Goal: Information Seeking & Learning: Check status

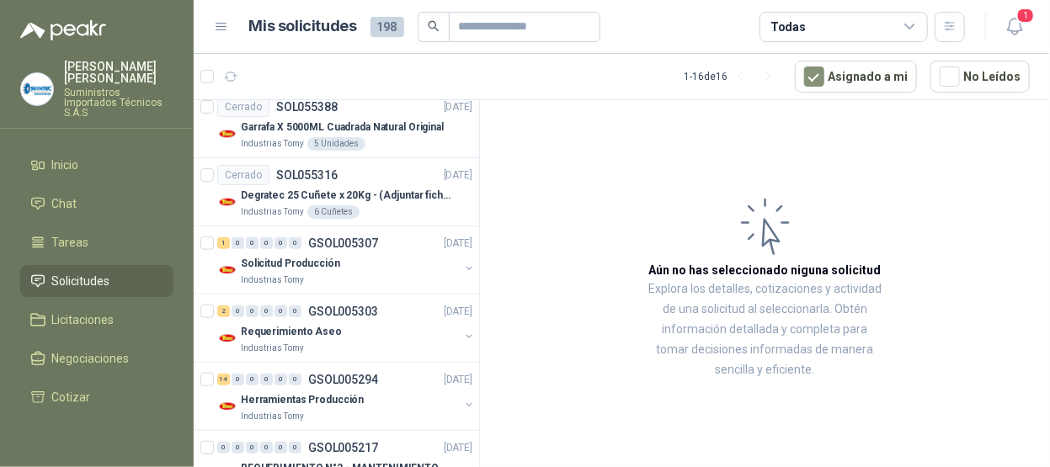
scroll to position [337, 0]
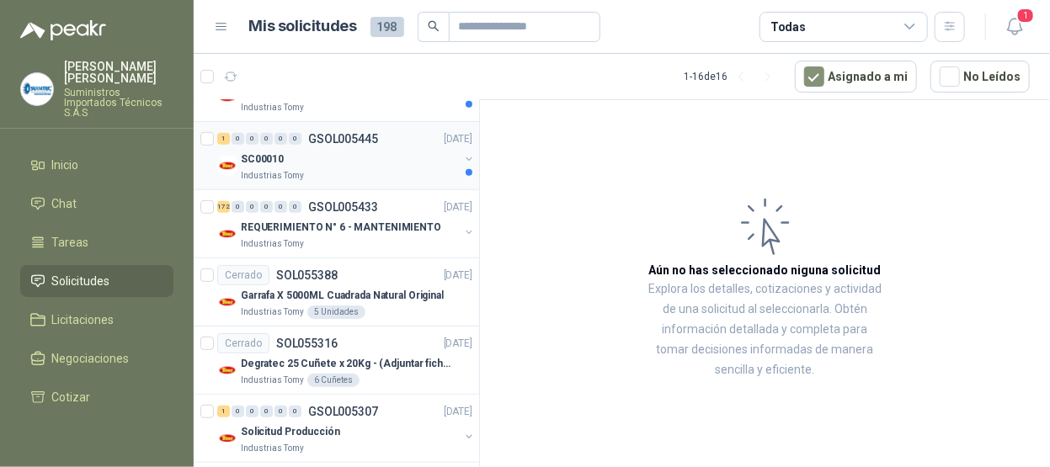
click at [400, 169] on div "Industrias Tomy" at bounding box center [350, 175] width 218 height 13
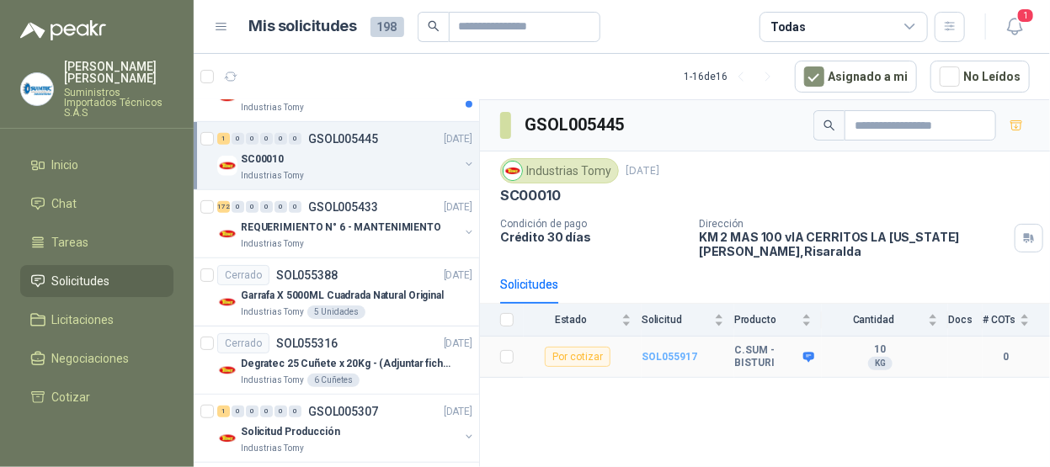
click at [670, 354] on b "SOL055917" at bounding box center [670, 357] width 56 height 12
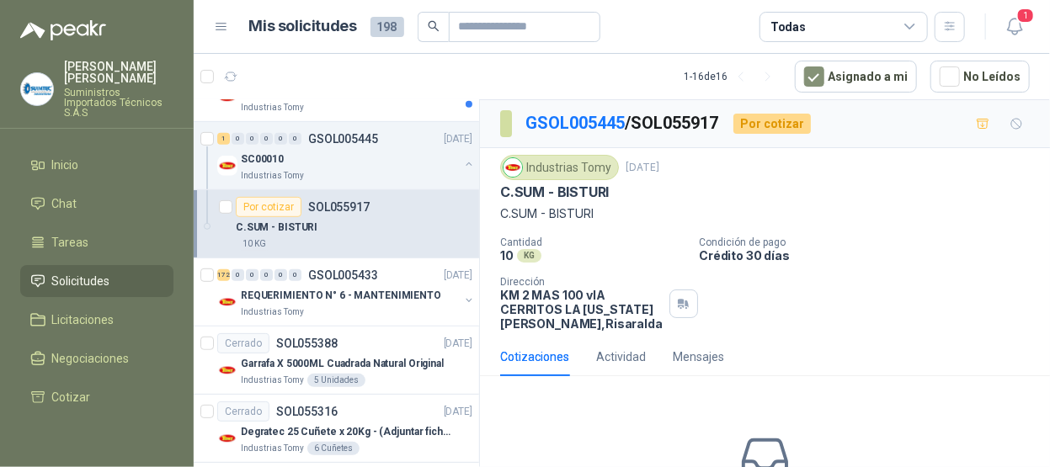
click at [337, 225] on div "C.SUM - BISTURI" at bounding box center [354, 227] width 237 height 20
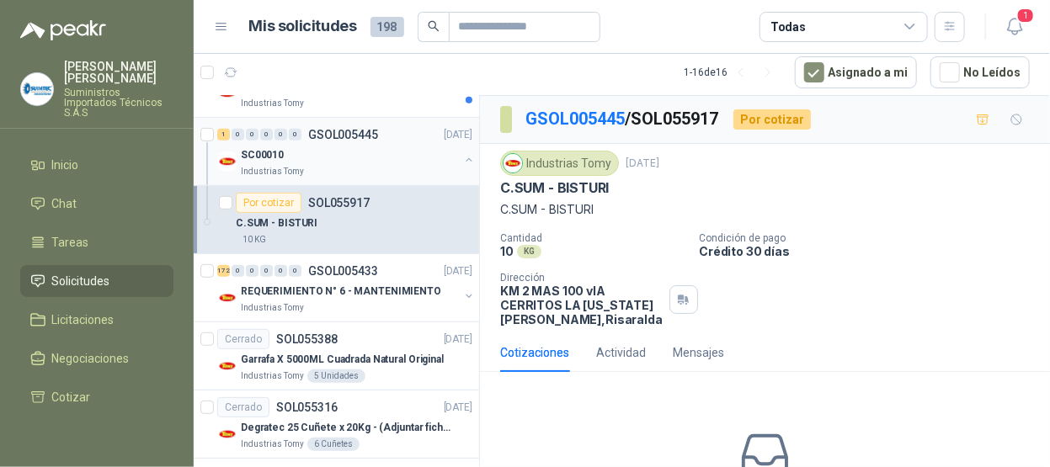
click at [322, 152] on div "SC00010" at bounding box center [350, 155] width 218 height 20
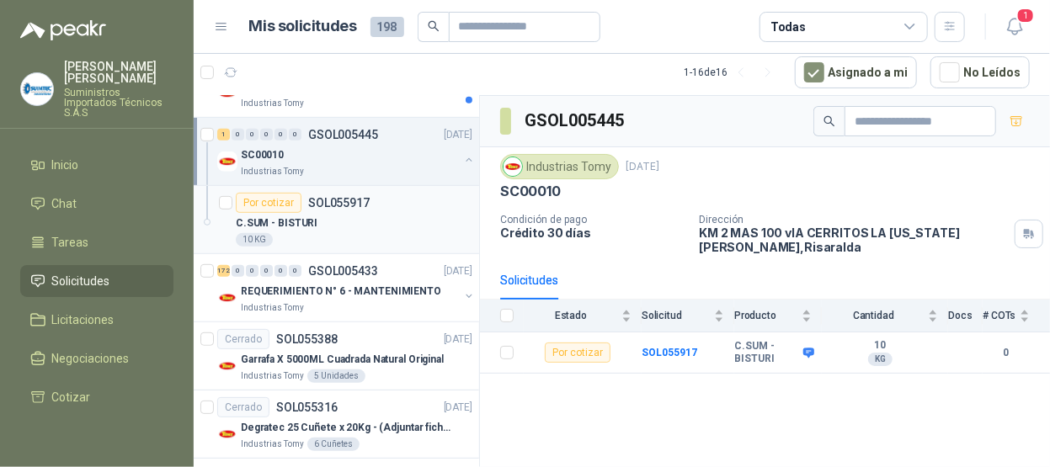
scroll to position [253, 0]
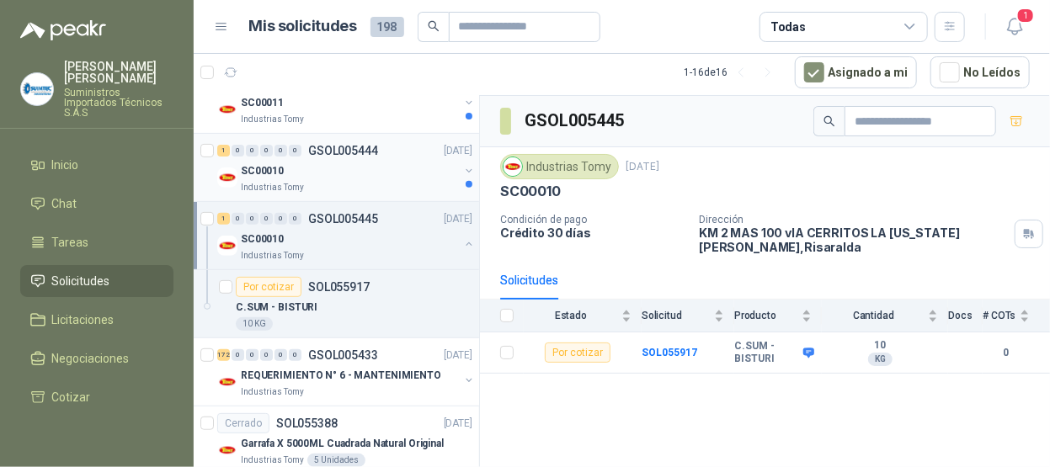
click at [386, 181] on div "Industrias Tomy" at bounding box center [350, 187] width 218 height 13
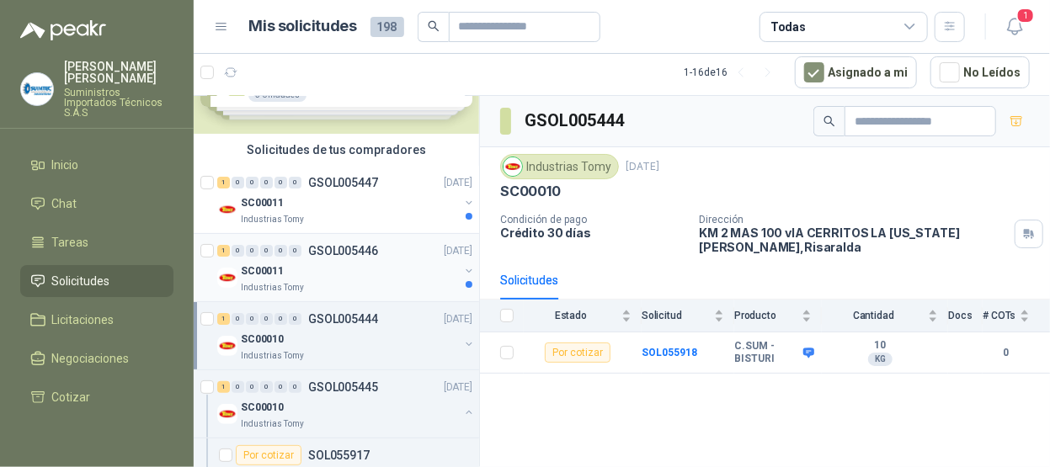
click at [373, 269] on div "SC00011" at bounding box center [350, 271] width 218 height 20
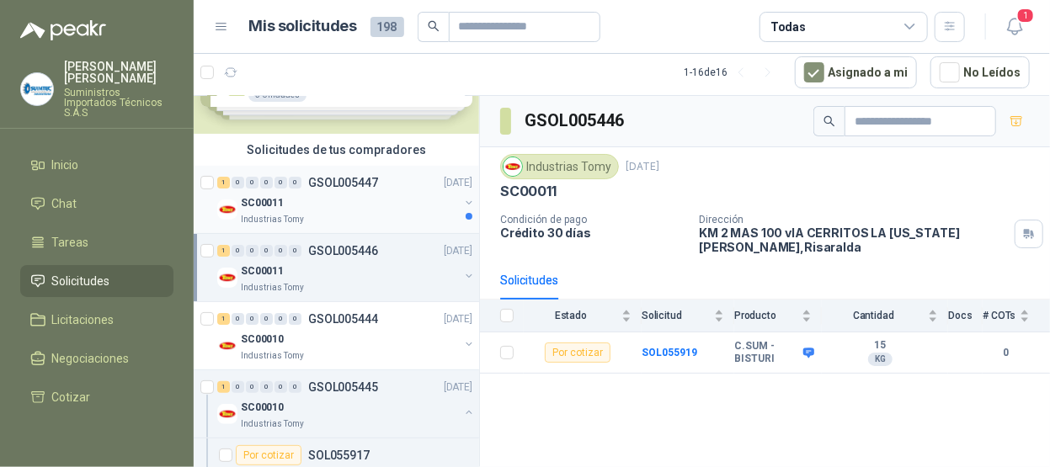
click at [338, 222] on div "Industrias Tomy" at bounding box center [350, 219] width 218 height 13
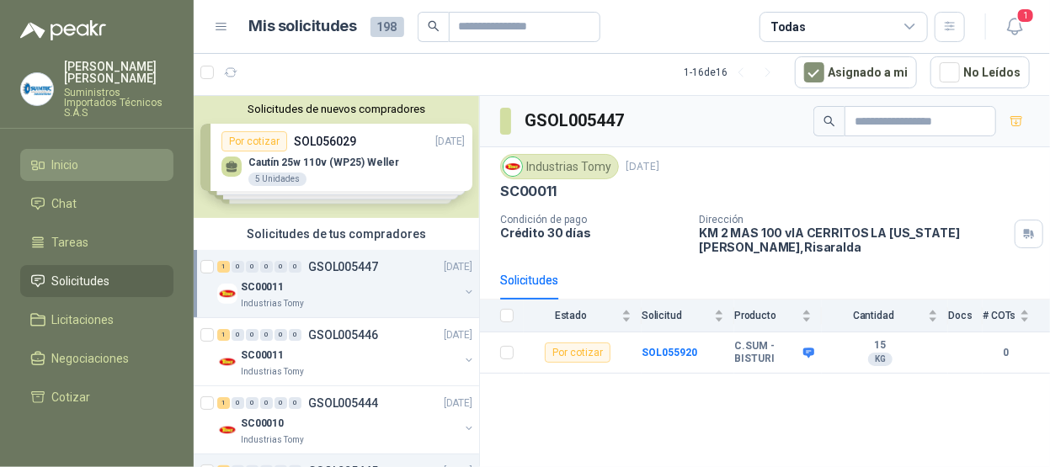
click at [99, 156] on li "Inicio" at bounding box center [96, 165] width 133 height 19
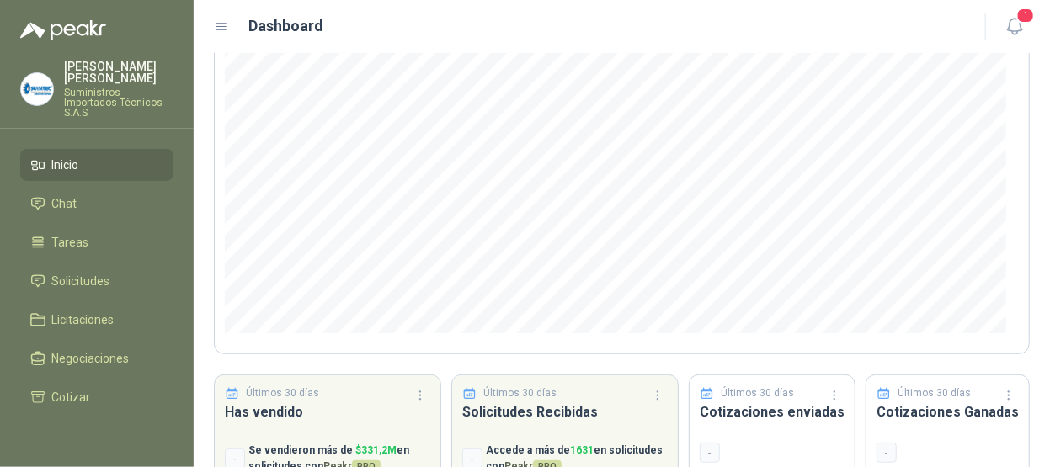
scroll to position [290, 0]
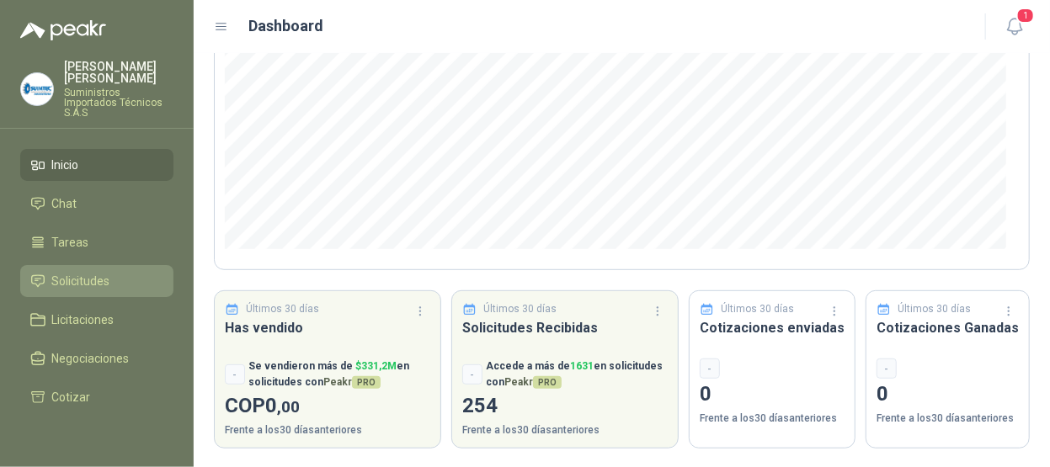
click at [112, 272] on li "Solicitudes" at bounding box center [96, 281] width 133 height 19
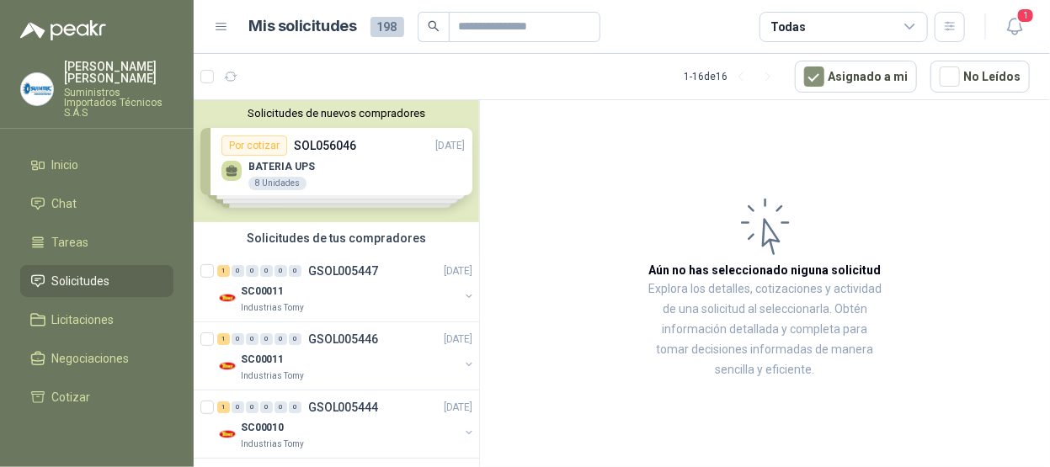
click at [347, 174] on div "Solicitudes de nuevos compradores Por cotizar SOL056046 [DATE] BATERIA UPS 8 Un…" at bounding box center [336, 161] width 285 height 122
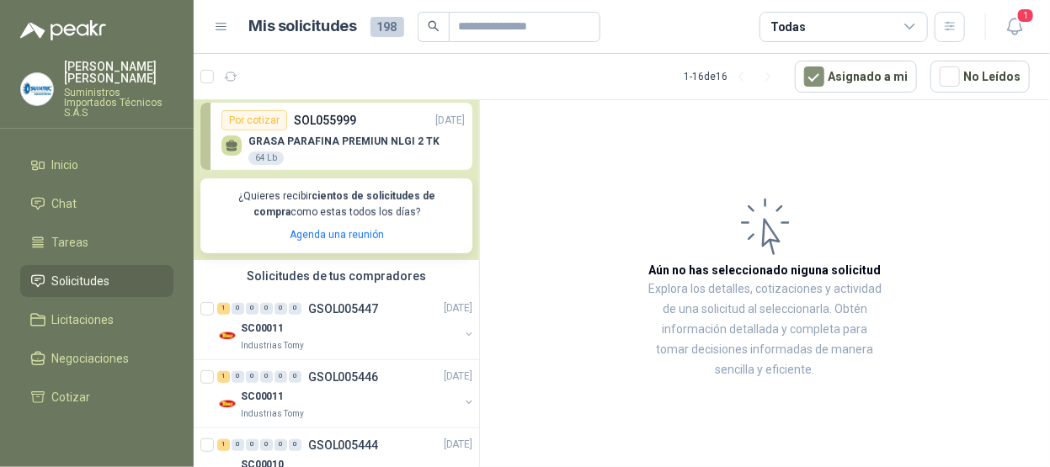
scroll to position [337, 0]
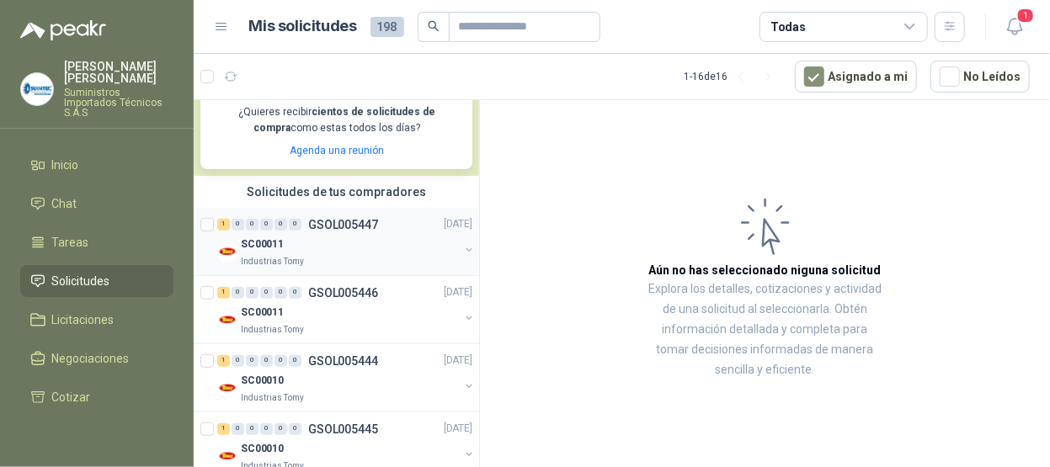
click at [313, 246] on div "SC00011" at bounding box center [350, 245] width 218 height 20
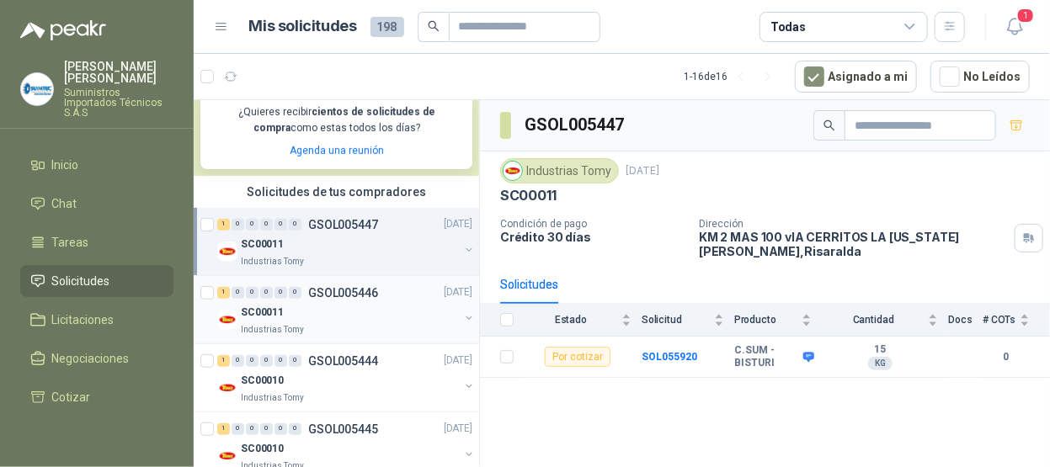
click at [322, 311] on div "SC00011" at bounding box center [350, 313] width 218 height 20
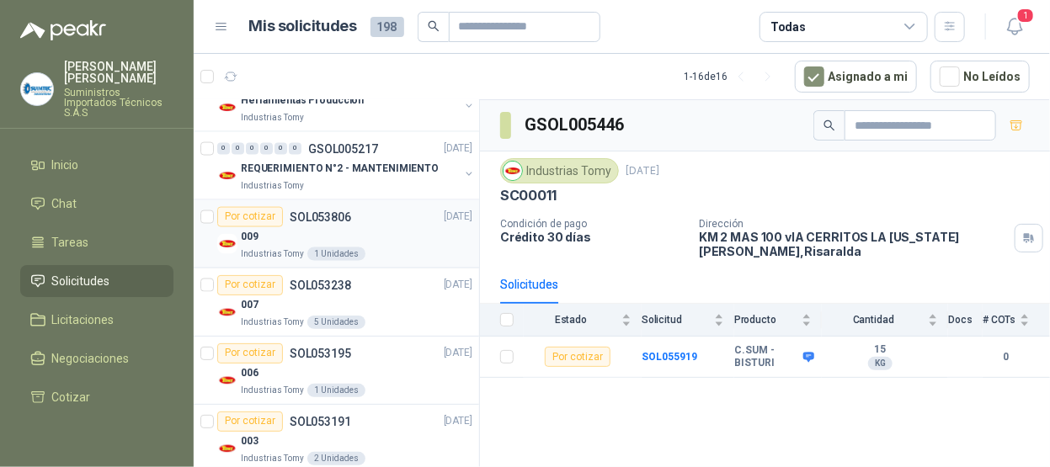
scroll to position [1179, 0]
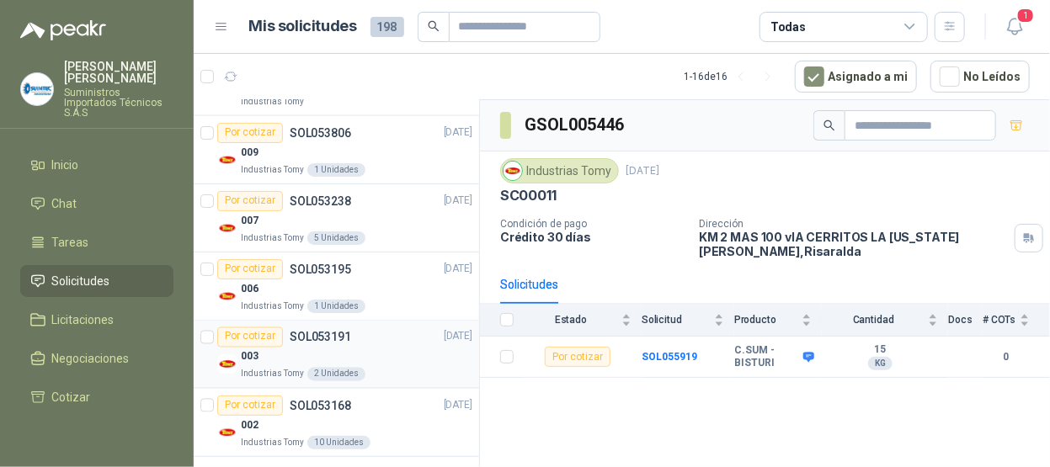
click at [361, 368] on div "Industrias Tomy 2 Unidades" at bounding box center [357, 374] width 232 height 13
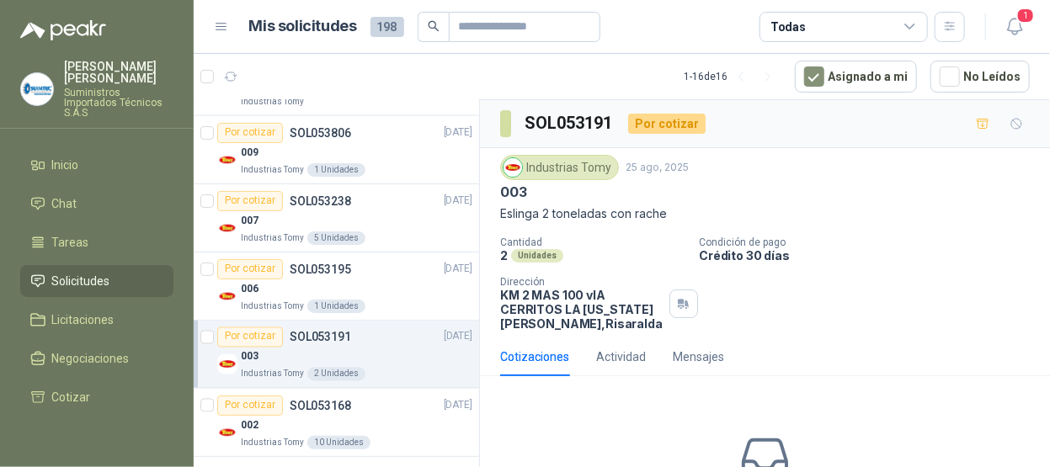
scroll to position [131, 0]
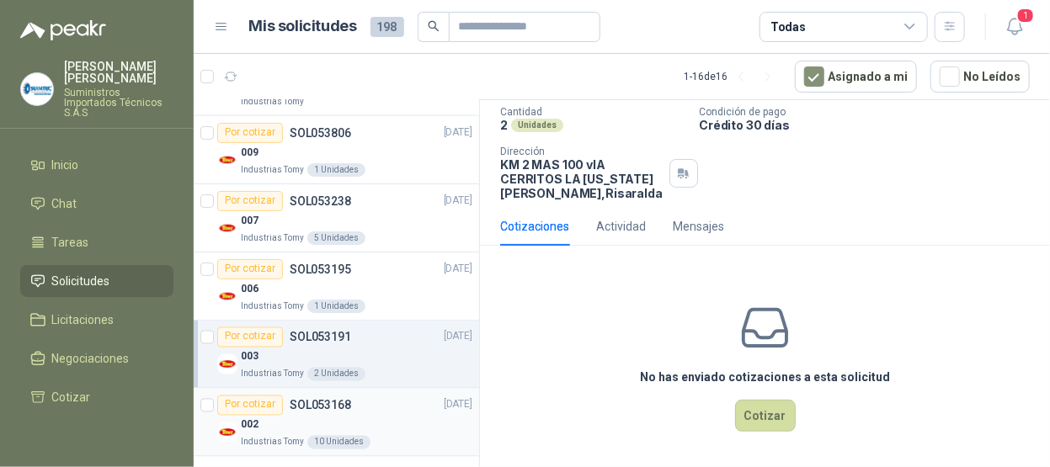
click at [331, 404] on p "SOL053168" at bounding box center [320, 406] width 61 height 12
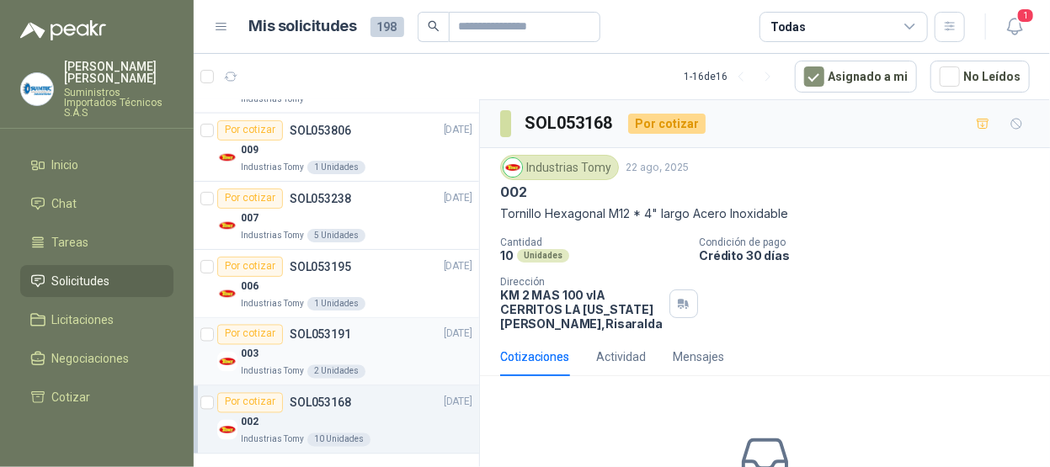
scroll to position [131, 0]
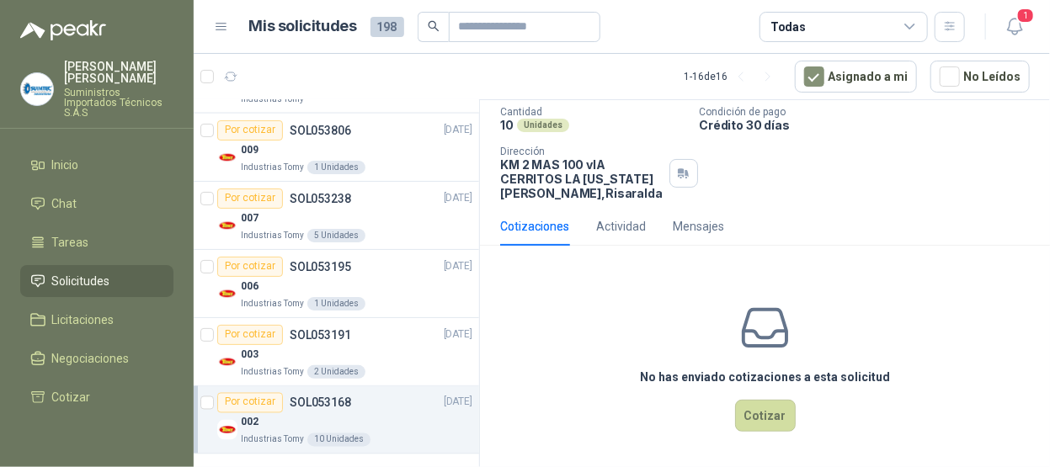
click at [376, 434] on div "Industrias Tomy 10 Unidades" at bounding box center [357, 440] width 232 height 13
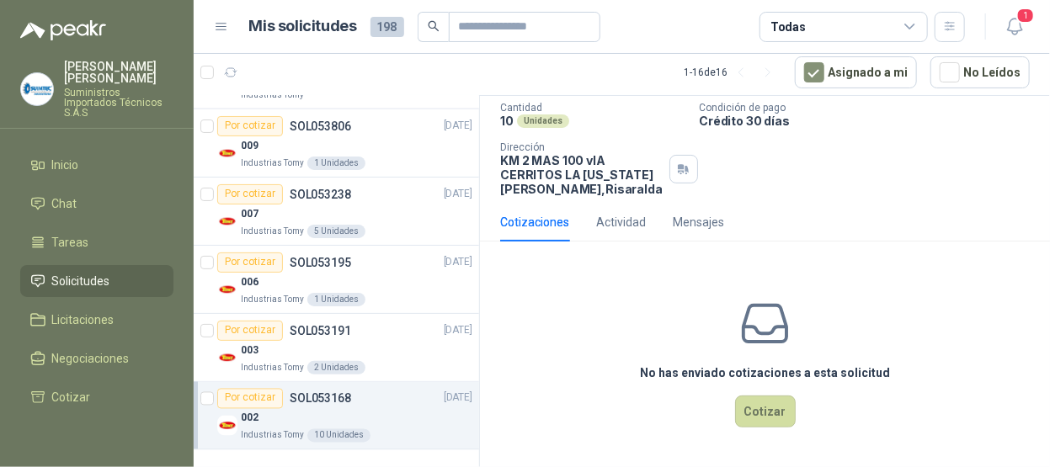
scroll to position [0, 0]
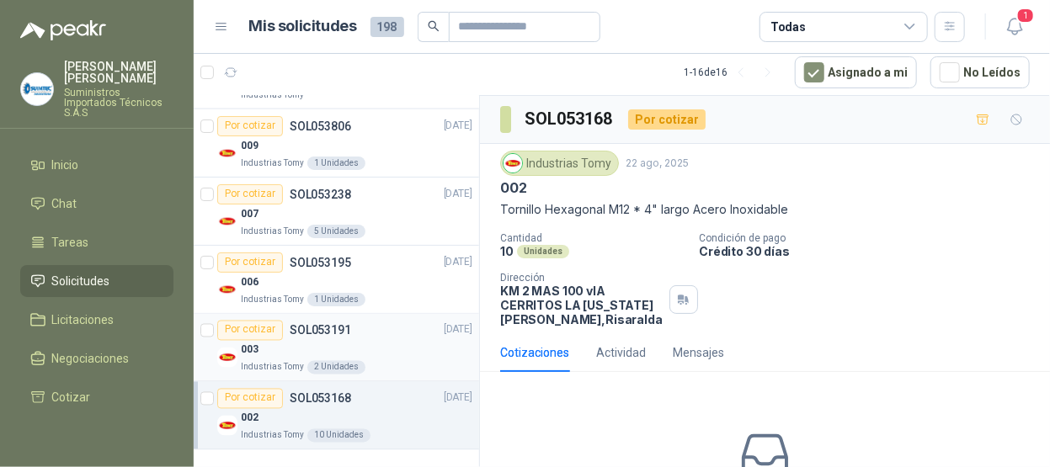
click at [346, 342] on div "003" at bounding box center [357, 351] width 232 height 20
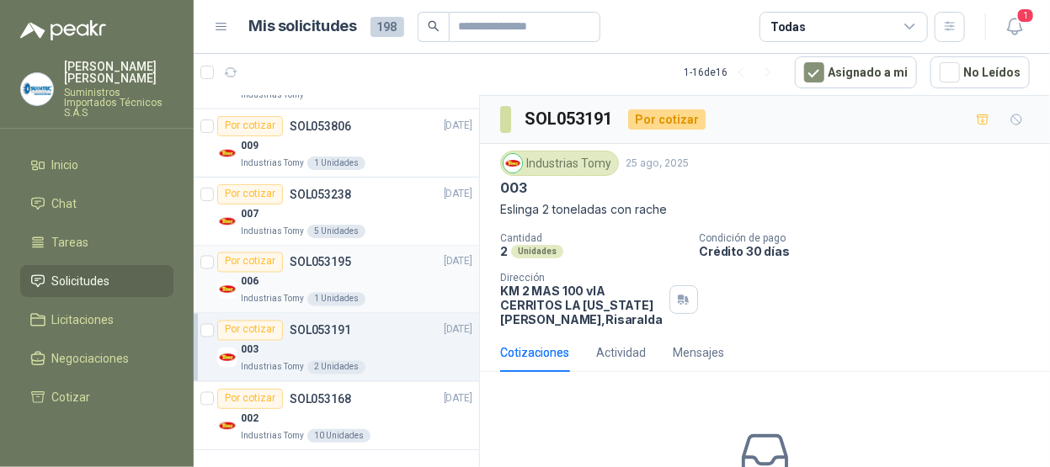
click at [386, 278] on div "006" at bounding box center [357, 283] width 232 height 20
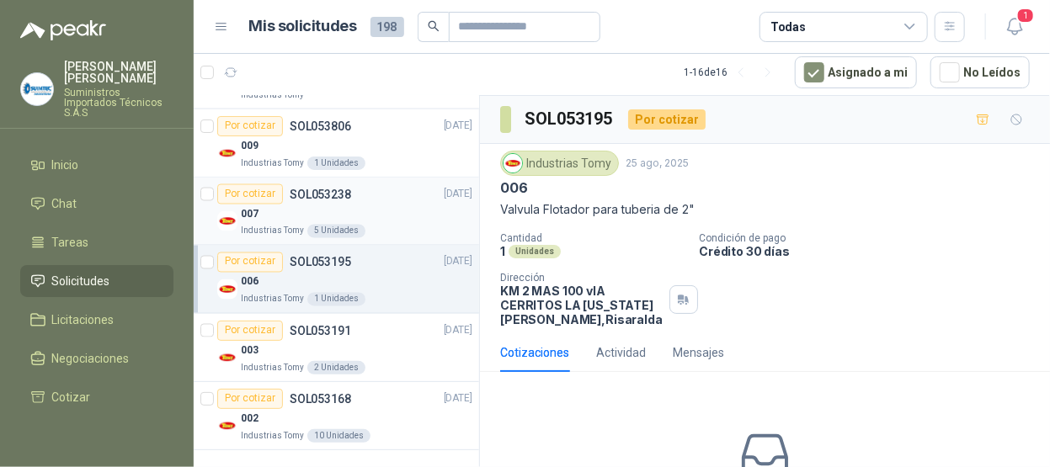
click at [413, 214] on div "007" at bounding box center [357, 215] width 232 height 20
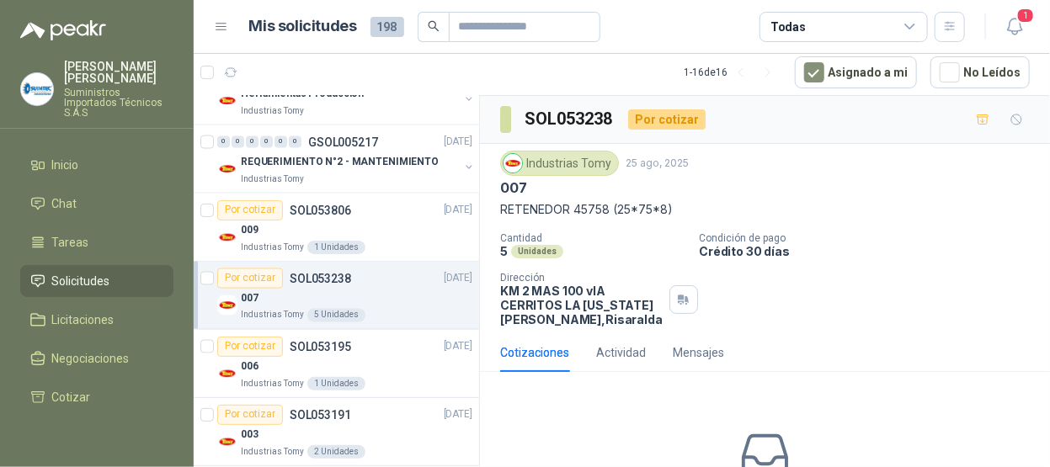
scroll to position [1013, 0]
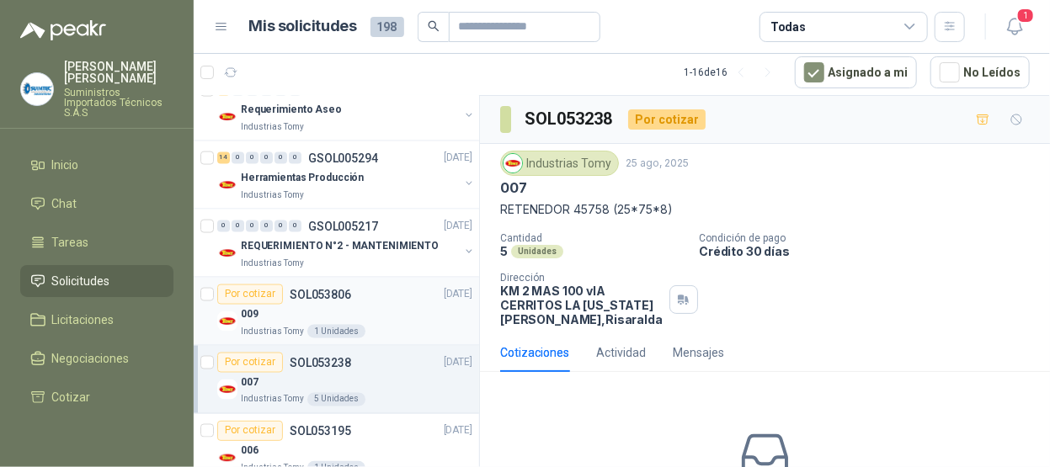
click at [403, 308] on div "009" at bounding box center [357, 315] width 232 height 20
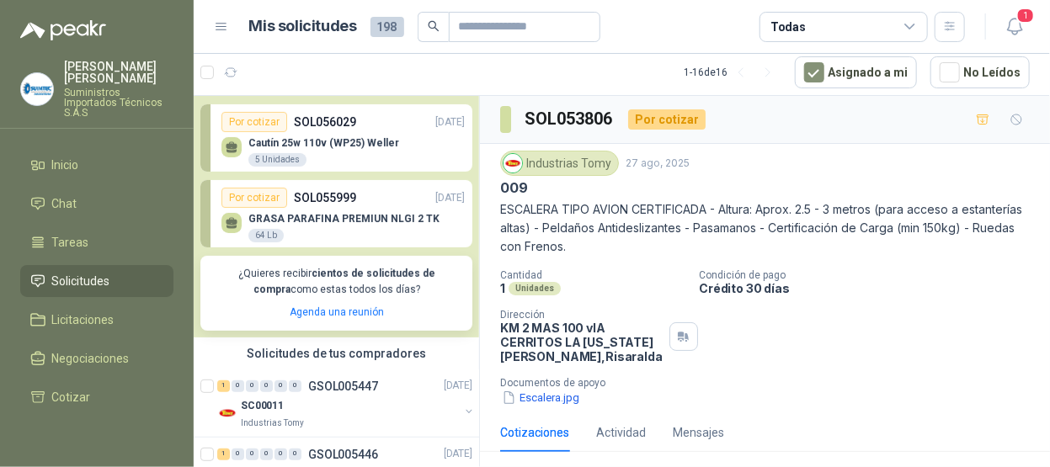
scroll to position [339, 0]
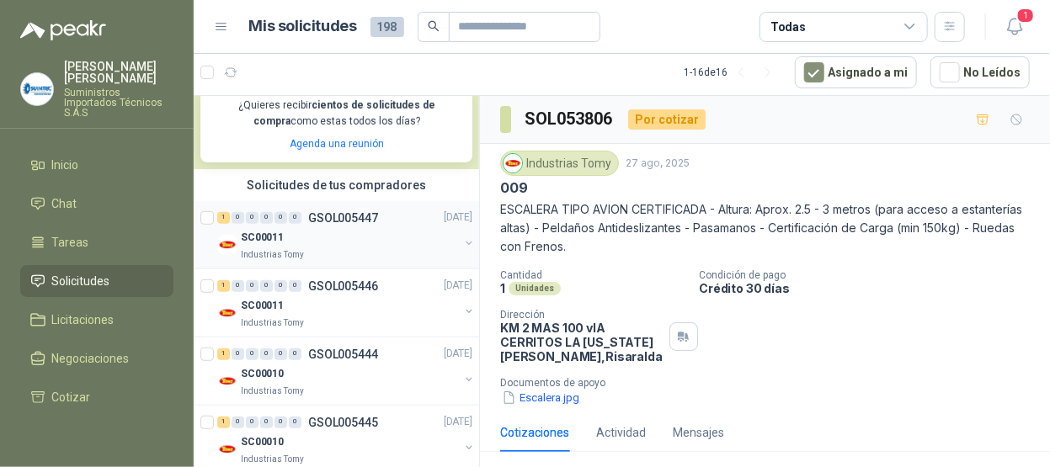
click at [316, 251] on div "Industrias Tomy" at bounding box center [350, 254] width 218 height 13
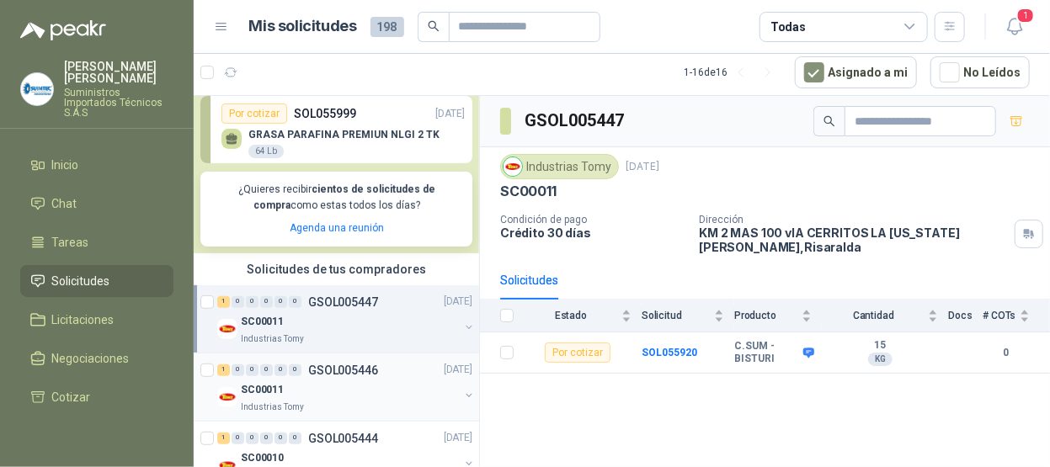
scroll to position [339, 0]
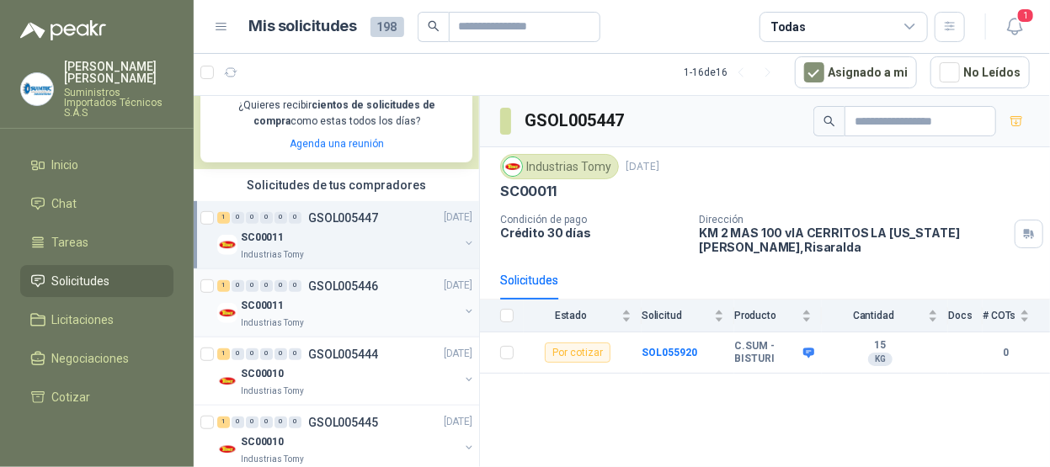
click at [357, 306] on div "SC00011" at bounding box center [350, 306] width 218 height 20
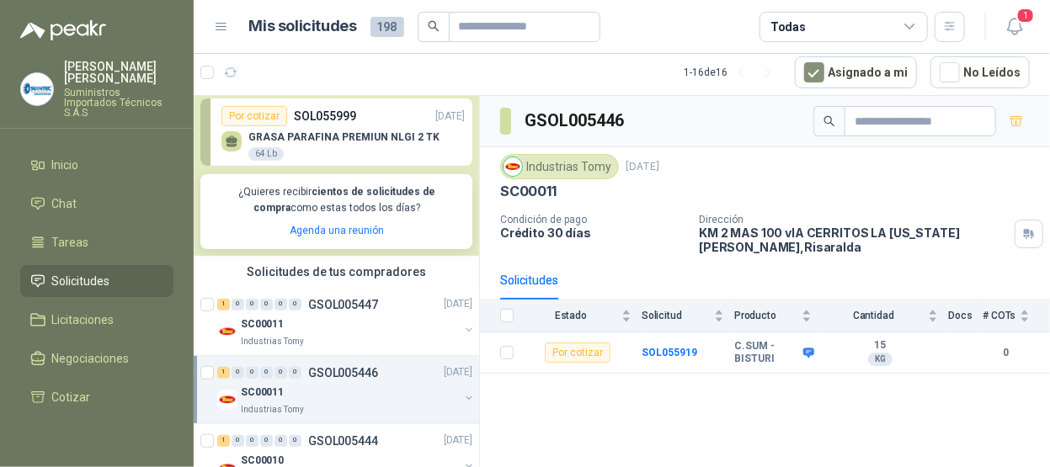
scroll to position [168, 0]
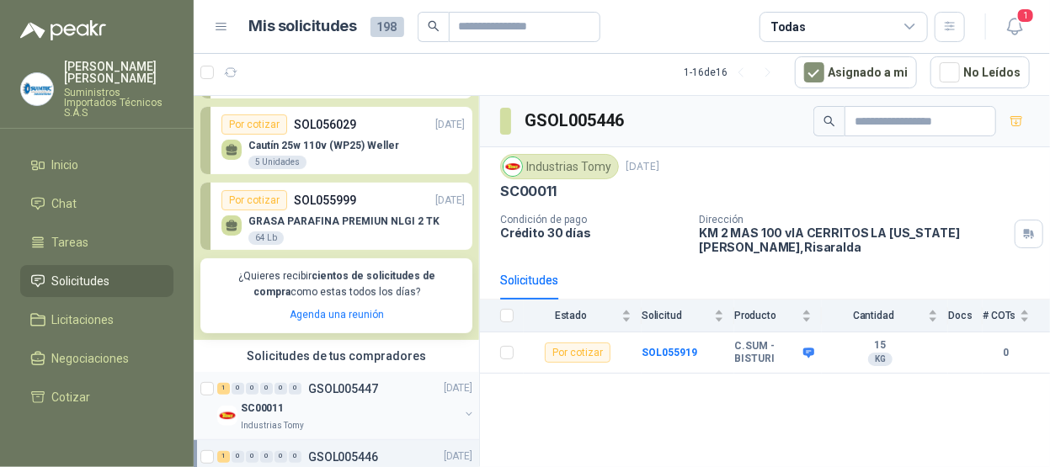
click at [352, 413] on div "SC00011" at bounding box center [350, 409] width 218 height 20
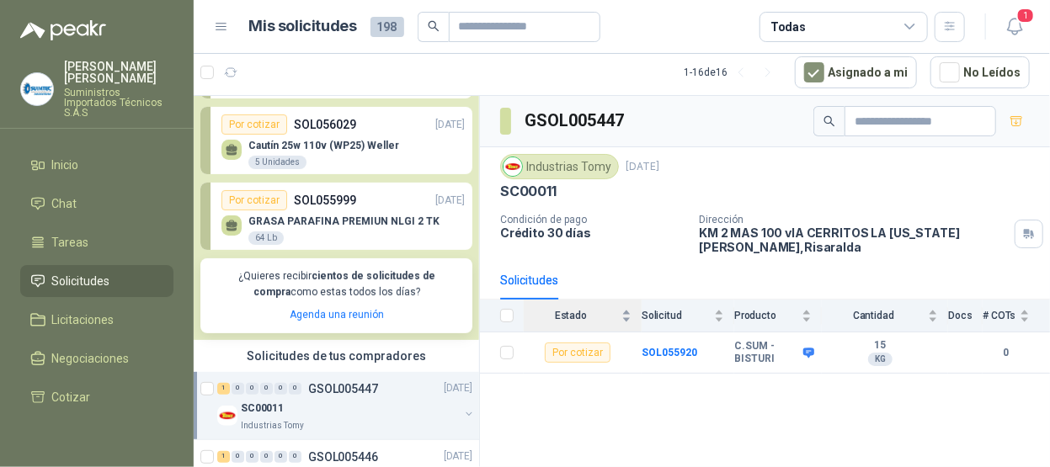
click at [581, 314] on span "Estado" at bounding box center [571, 316] width 94 height 12
click at [573, 311] on span "Estado" at bounding box center [571, 316] width 94 height 12
drag, startPoint x: 957, startPoint y: 445, endPoint x: 919, endPoint y: 433, distance: 39.7
click at [919, 433] on div "GSOL005447 Industrias Tomy [DATE] SC00011 Condición de pago Crédito 30 días Dir…" at bounding box center [765, 282] width 570 height 373
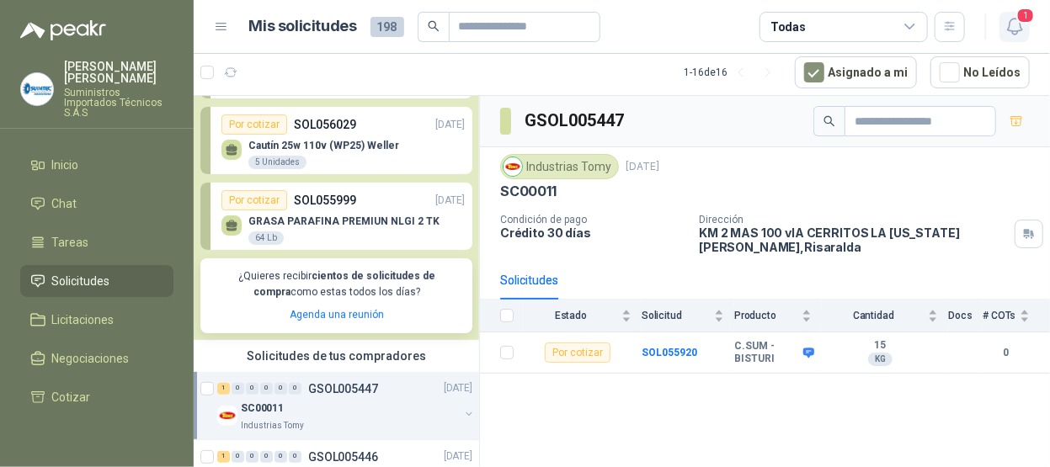
click at [1015, 26] on icon "button" at bounding box center [1014, 26] width 21 height 21
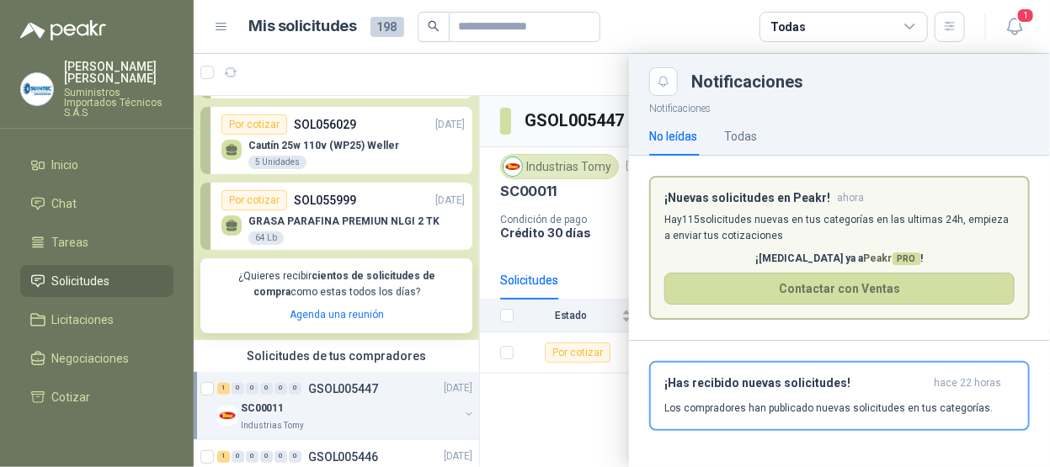
click at [968, 104] on p "Notificaciones" at bounding box center [839, 106] width 421 height 21
click at [726, 29] on article "Mis solicitudes 198 Todas" at bounding box center [607, 27] width 717 height 30
click at [667, 89] on button "Close" at bounding box center [663, 81] width 29 height 29
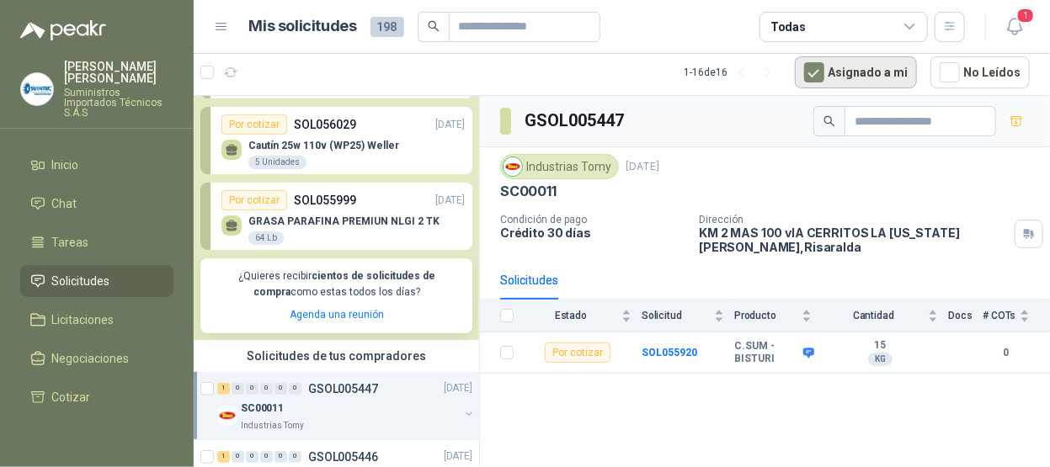
click at [861, 76] on button "Asignado a mi" at bounding box center [856, 72] width 122 height 32
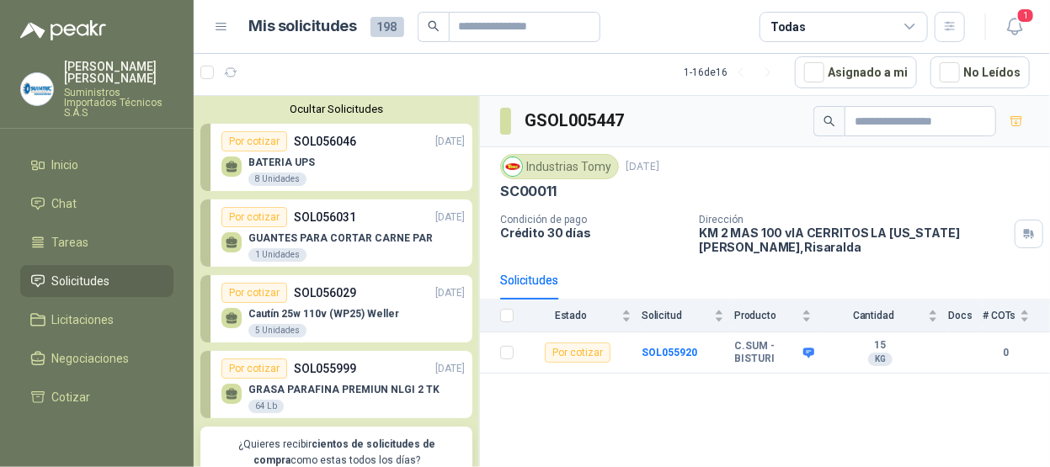
click at [913, 23] on icon at bounding box center [910, 26] width 15 height 15
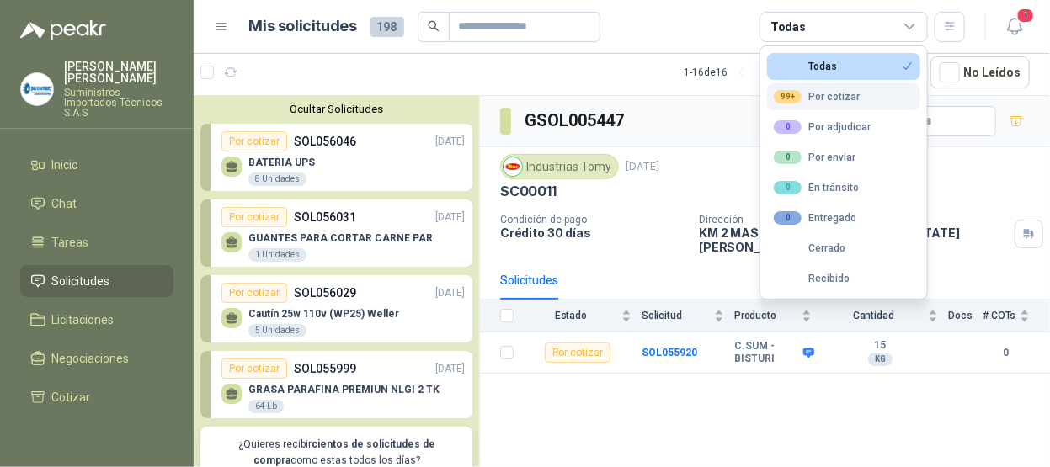
click at [831, 88] on button "99+ Por cotizar" at bounding box center [843, 96] width 153 height 27
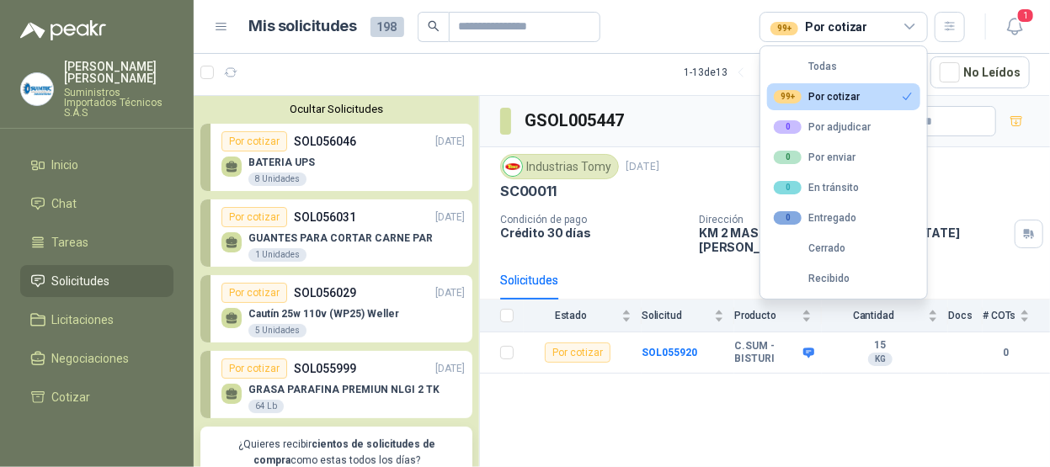
click at [910, 24] on icon at bounding box center [910, 26] width 15 height 15
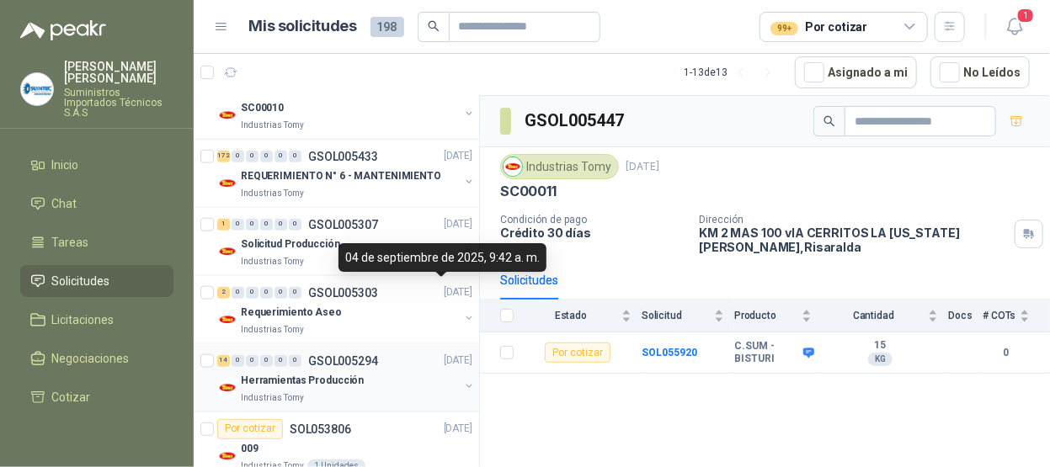
scroll to position [926, 0]
